Goal: Find specific page/section: Find specific page/section

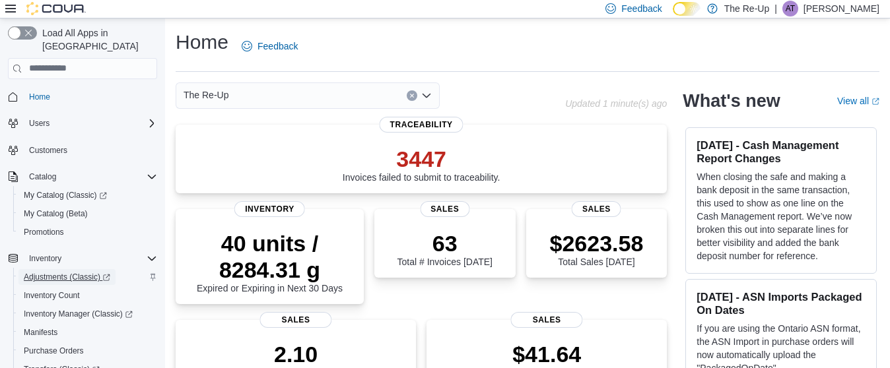
click at [62, 272] on span "Adjustments (Classic)" at bounding box center [67, 277] width 87 height 11
